Goal: Information Seeking & Learning: Compare options

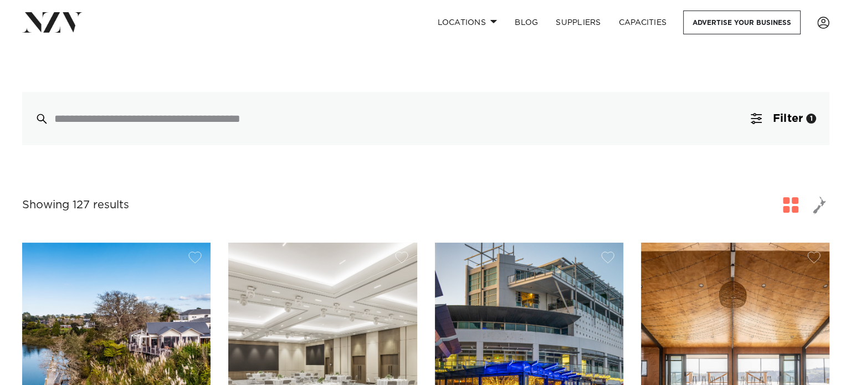
scroll to position [166, 0]
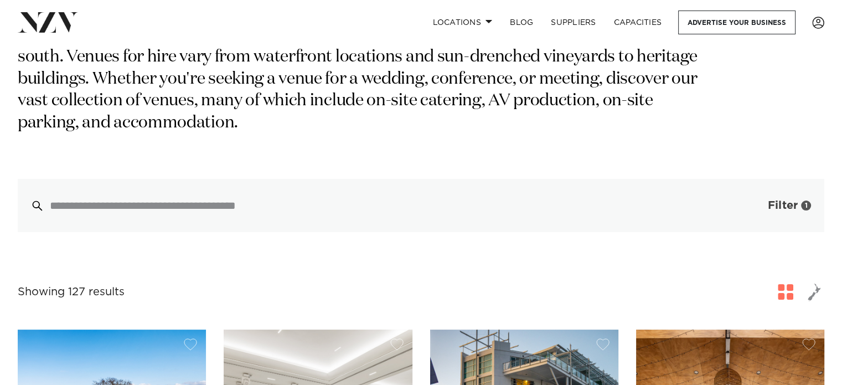
click at [781, 200] on span "Filter" at bounding box center [783, 205] width 30 height 11
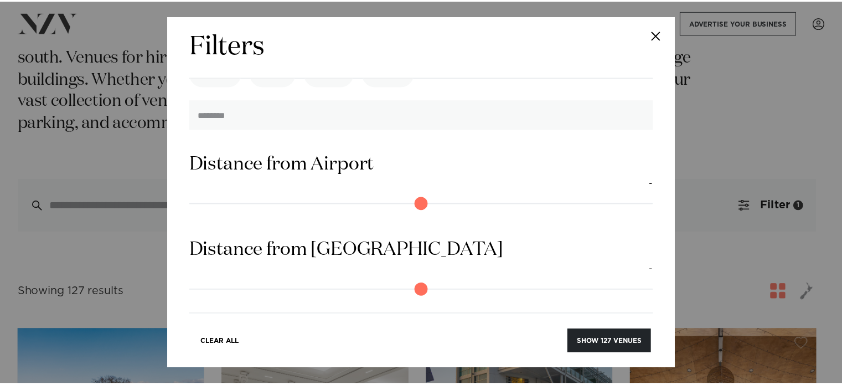
scroll to position [1047, 0]
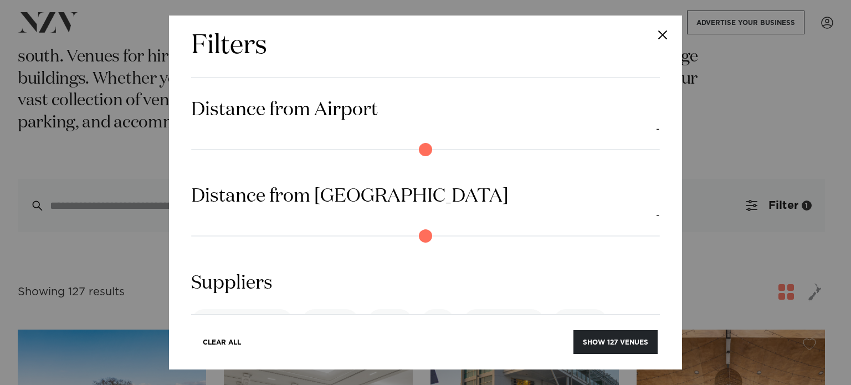
click at [2, 234] on div "Filters Search Type Venue Supplier See more Locations Auckland Wellington Chris…" at bounding box center [425, 192] width 851 height 385
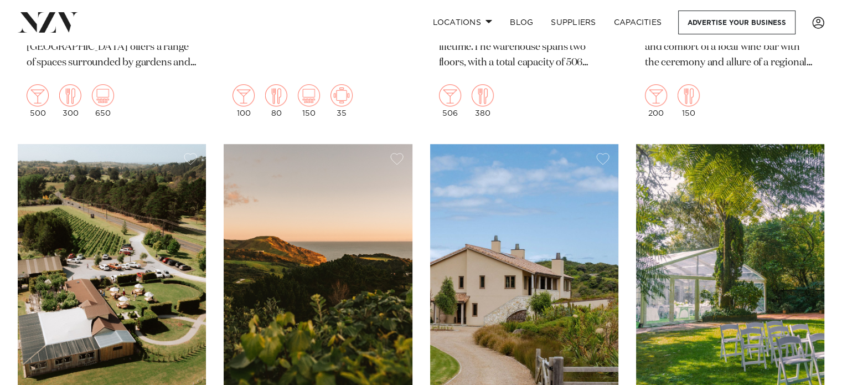
scroll to position [13789, 0]
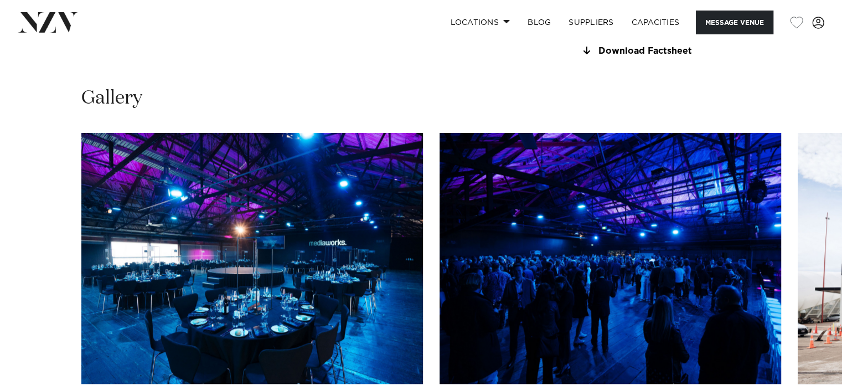
scroll to position [997, 0]
